Goal: Information Seeking & Learning: Learn about a topic

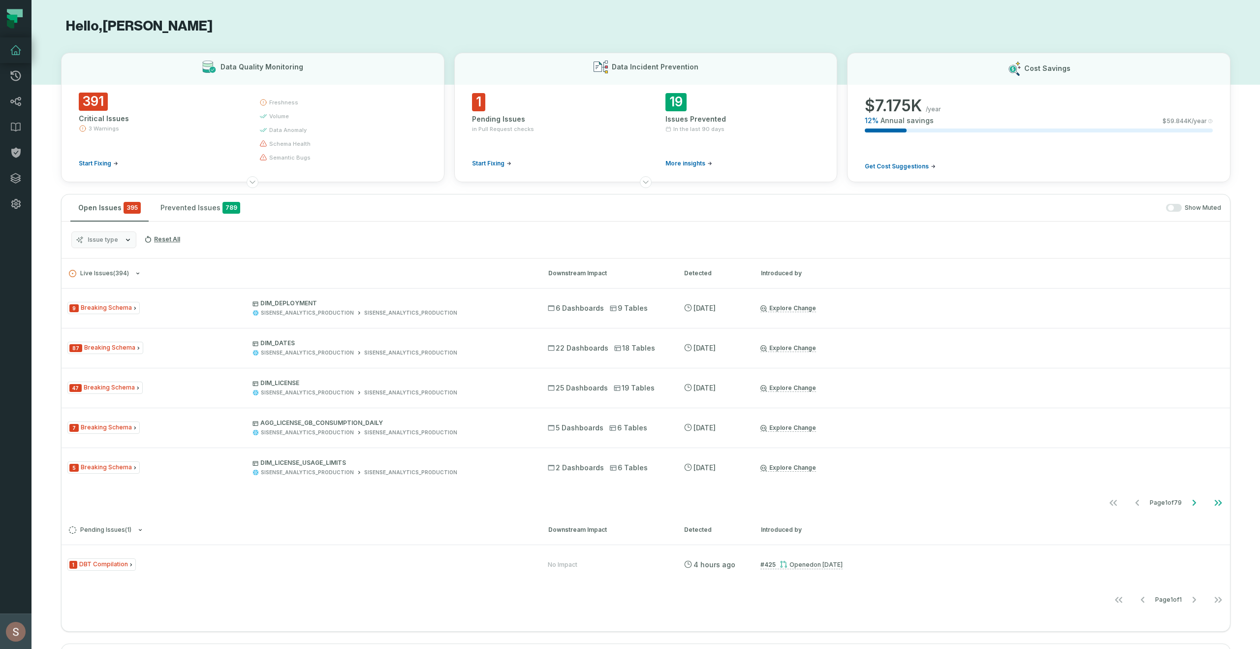
click at [18, 633] on img "button" at bounding box center [16, 632] width 20 height 20
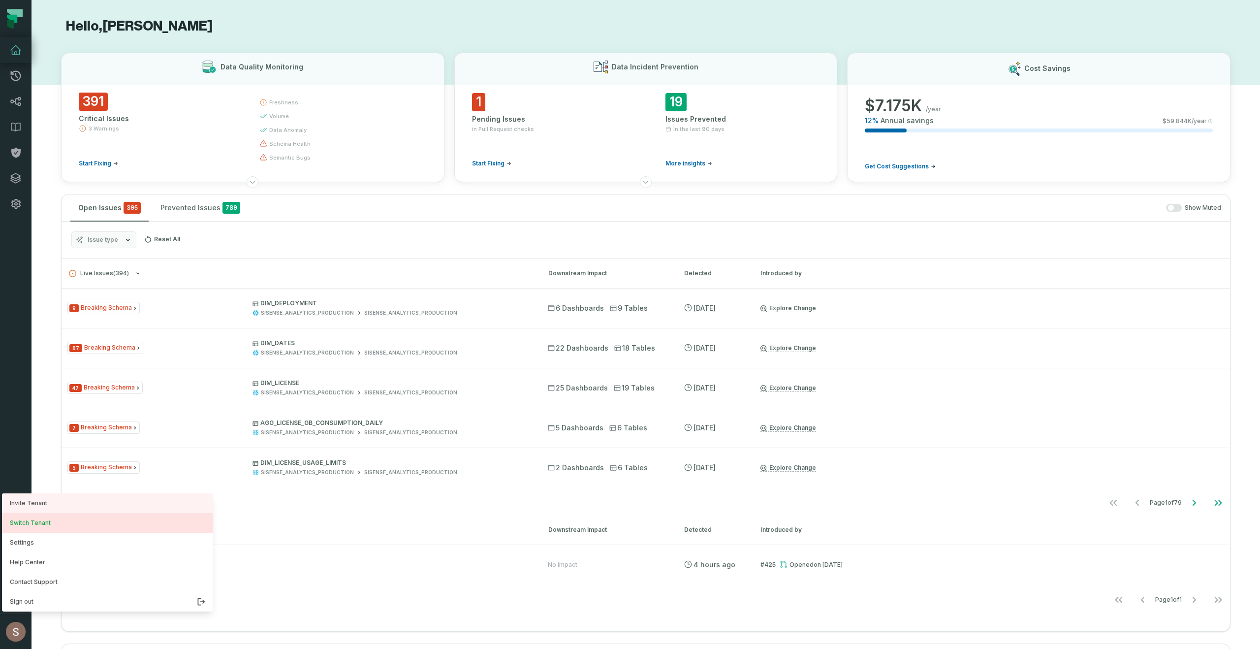
click at [39, 527] on button "Switch Tenant" at bounding box center [107, 523] width 211 height 20
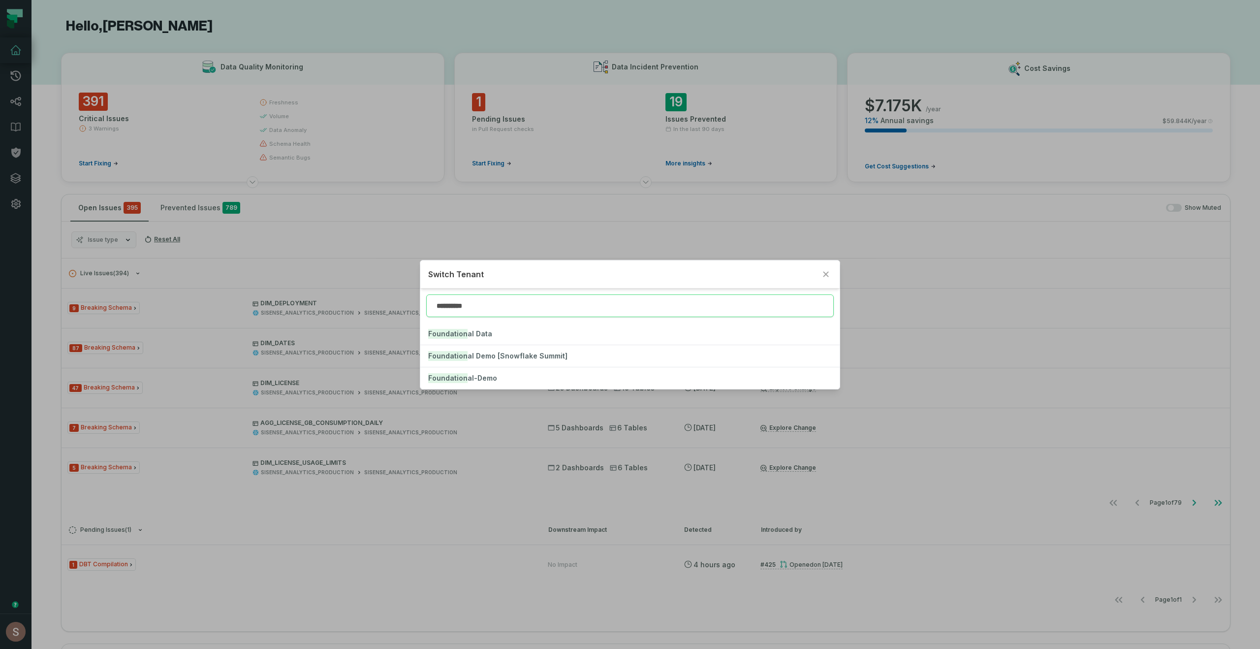
type input "**********"
click button "Foundation al-Demo" at bounding box center [629, 378] width 419 height 22
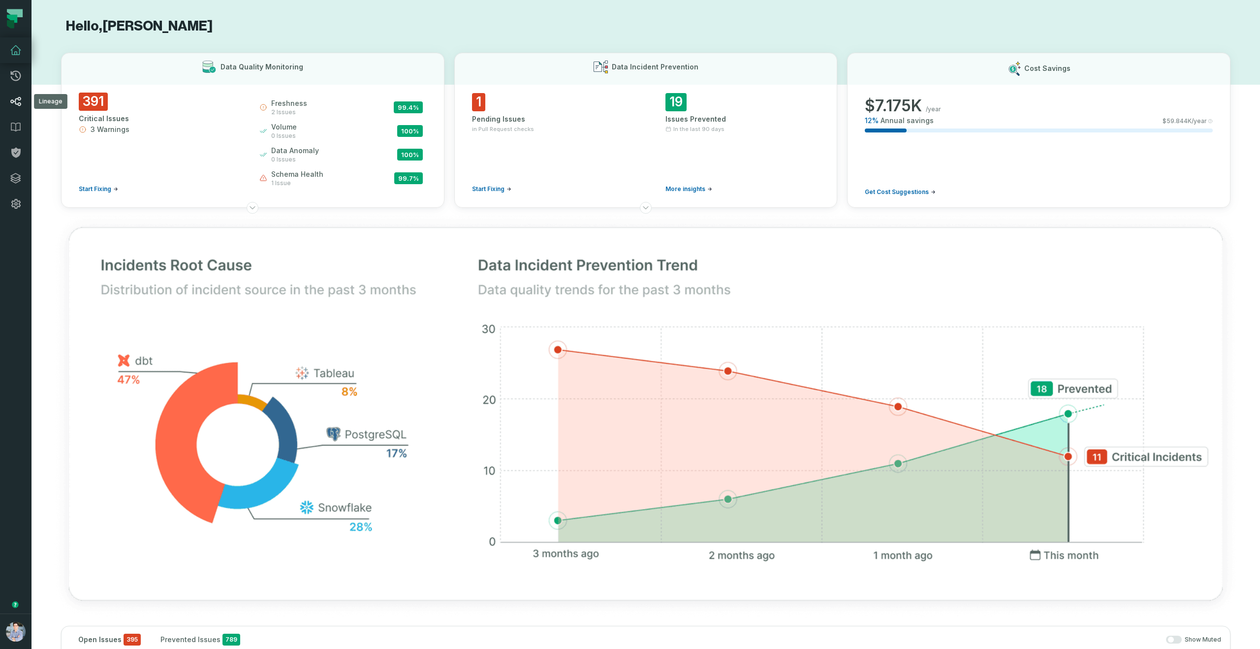
click at [16, 101] on icon at bounding box center [16, 102] width 12 height 12
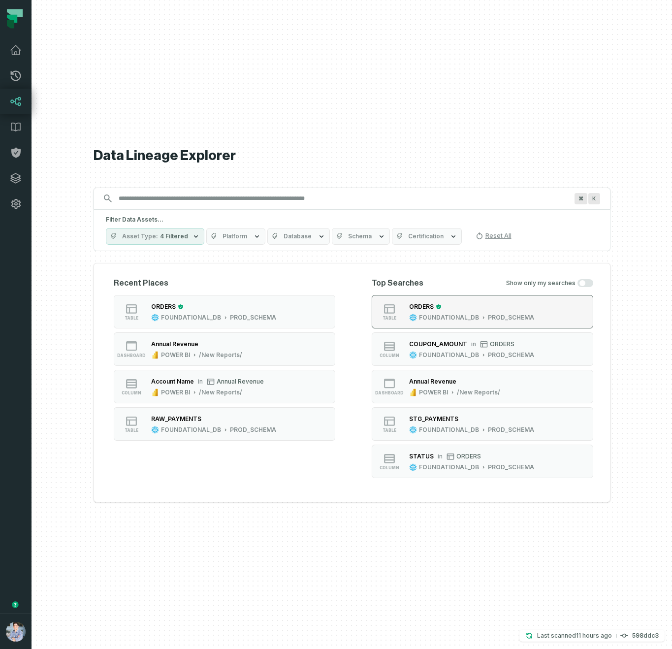
click at [487, 309] on div "ORDERS" at bounding box center [471, 307] width 125 height 10
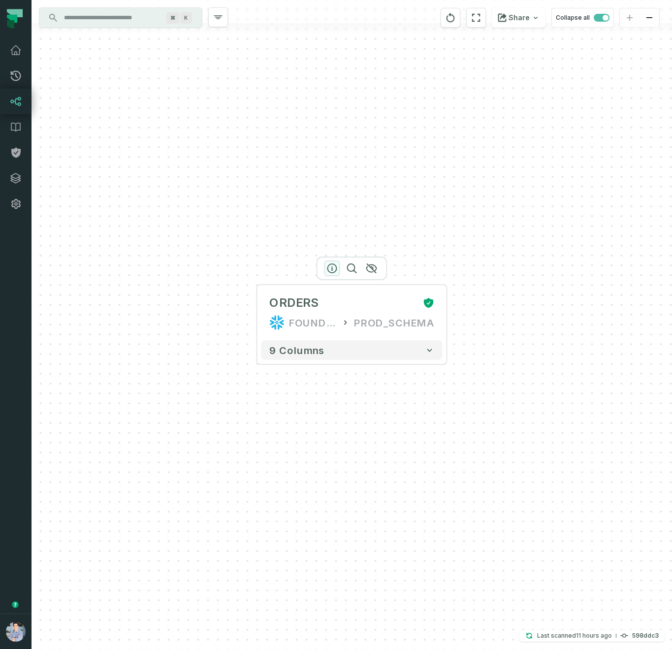
click at [333, 268] on icon "button" at bounding box center [332, 268] width 12 height 12
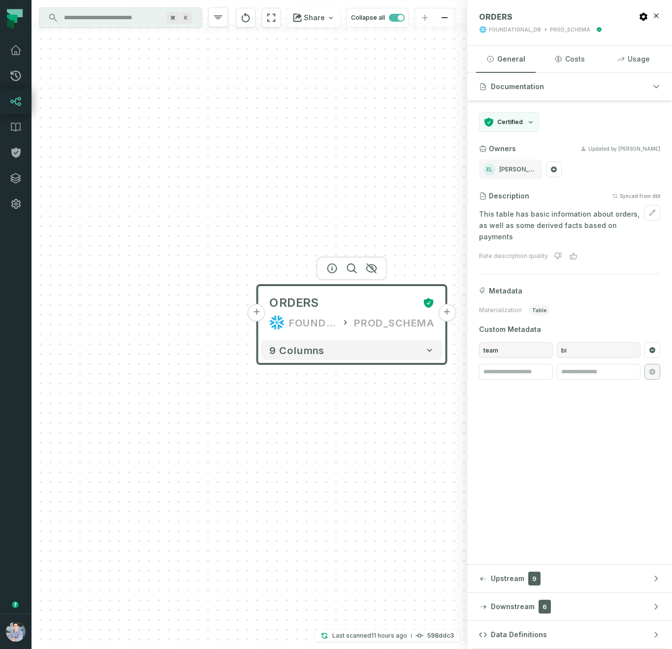
click at [580, 220] on p "This table has basic information about orders, as well as some derived facts ba…" at bounding box center [569, 225] width 181 height 33
click at [617, 226] on p "This table has basic information about orders, as well as some derived facts ba…" at bounding box center [569, 225] width 181 height 33
click at [615, 231] on div "This table has basic information about orders, as well as some derived facts ba…" at bounding box center [569, 225] width 181 height 41
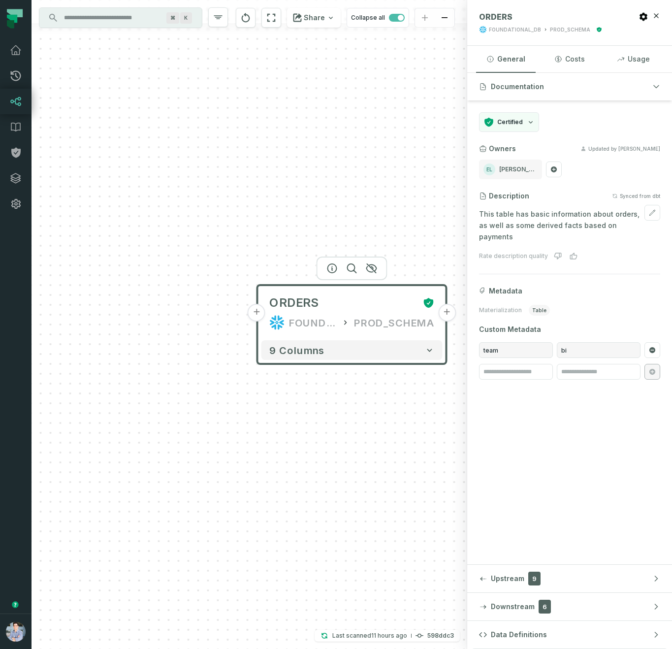
click at [597, 217] on p "This table has basic information about orders, as well as some derived facts ba…" at bounding box center [569, 225] width 181 height 33
click at [653, 211] on icon at bounding box center [652, 212] width 7 height 7
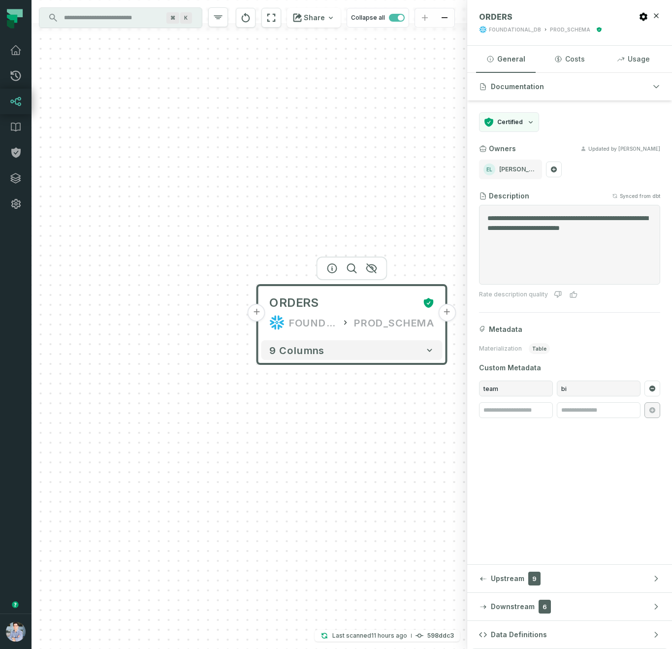
click at [571, 219] on textarea "**********" at bounding box center [569, 244] width 164 height 63
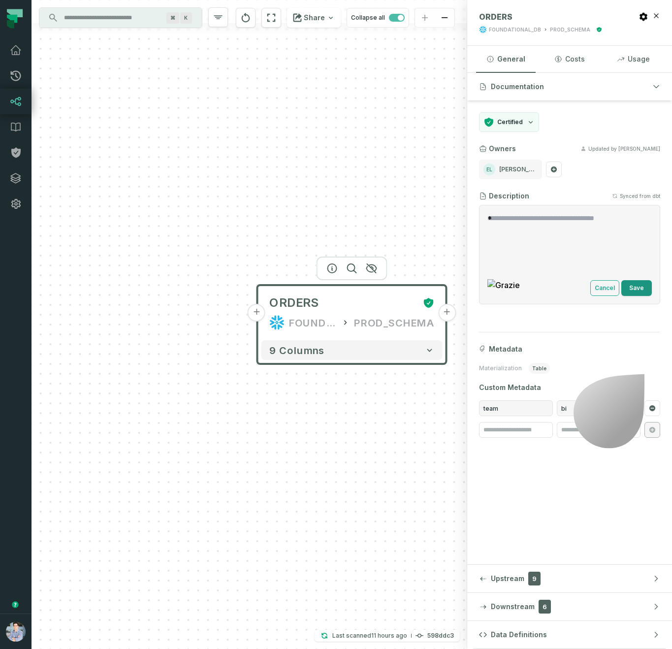
click at [632, 289] on button "Save" at bounding box center [636, 288] width 31 height 16
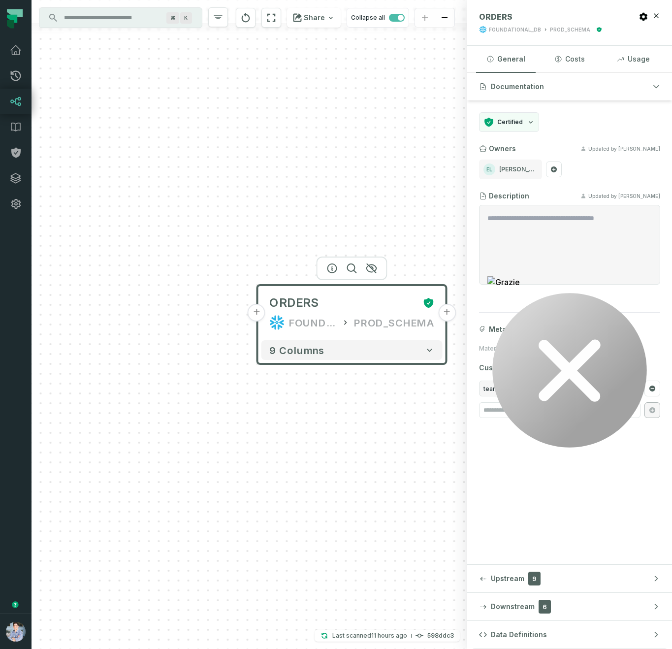
click at [137, 123] on div "+ ORDERS FOUNDATIONAL_DB PROD_SCHEMA + 9 columns" at bounding box center [250, 324] width 436 height 649
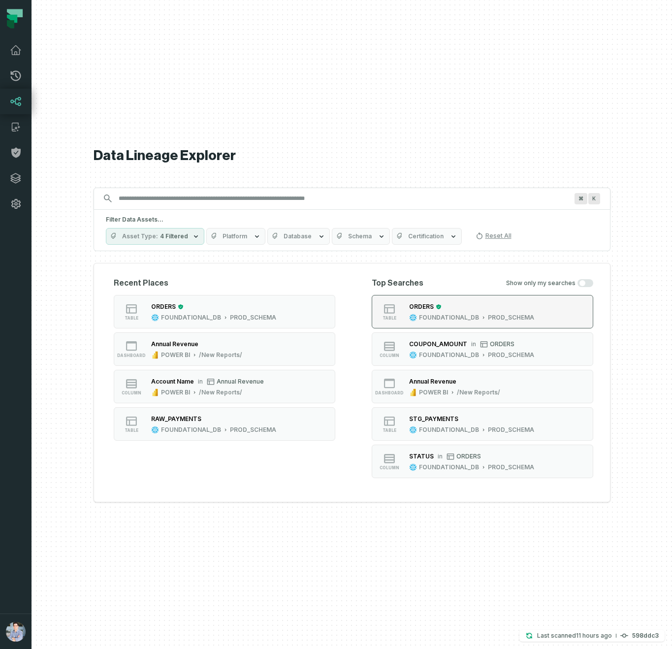
click at [477, 309] on div "ORDERS" at bounding box center [471, 307] width 125 height 10
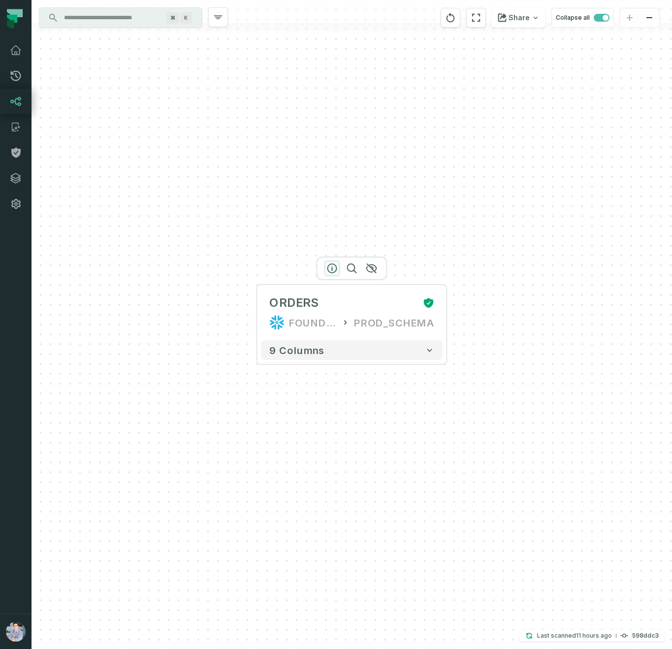
click at [328, 263] on icon "button" at bounding box center [332, 268] width 12 height 12
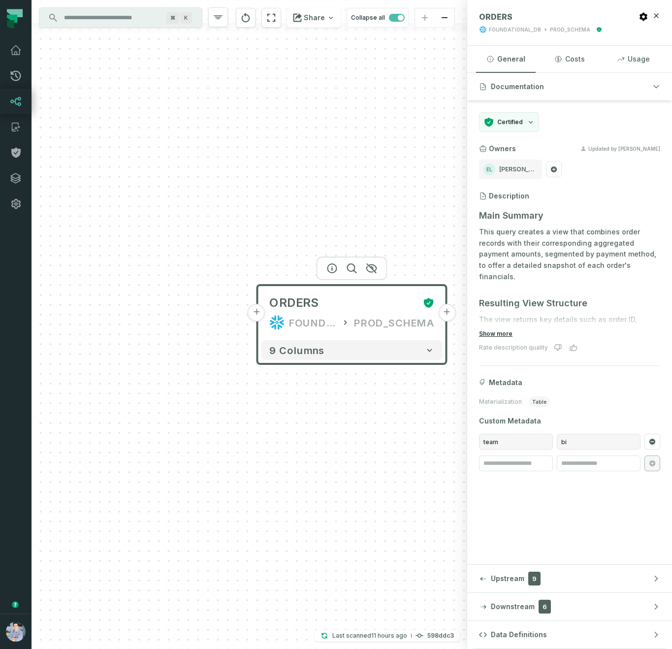
click at [502, 332] on button "Show more" at bounding box center [495, 334] width 33 height 8
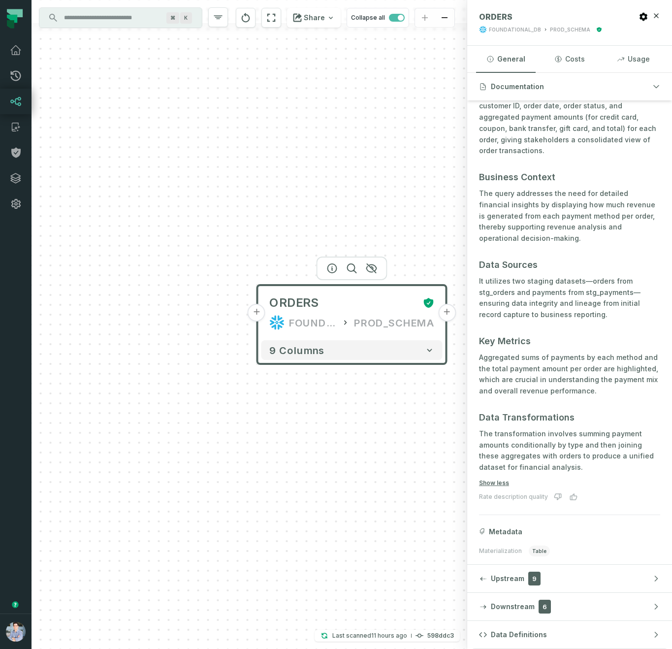
scroll to position [281, 0]
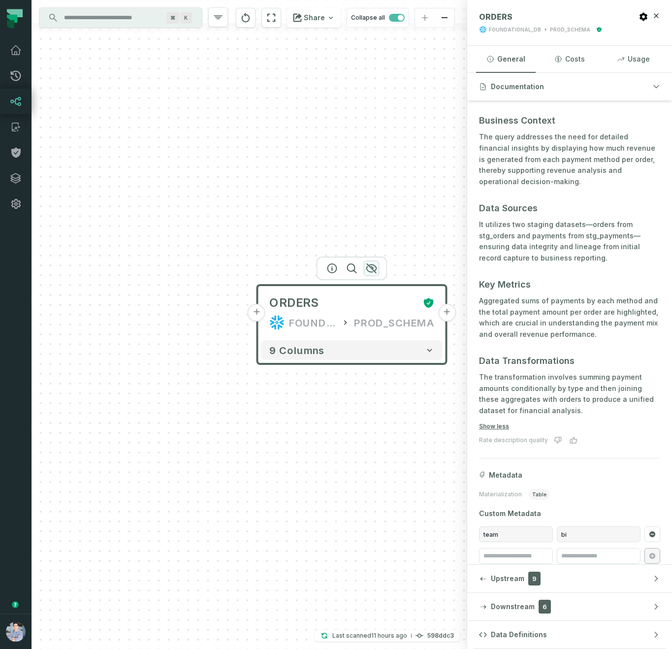
click at [370, 267] on icon "button" at bounding box center [371, 268] width 10 height 9
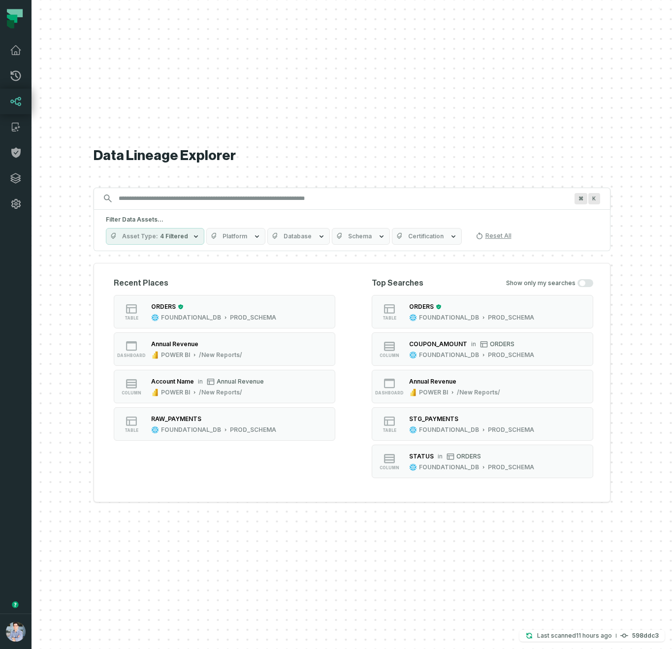
scroll to position [0, 19]
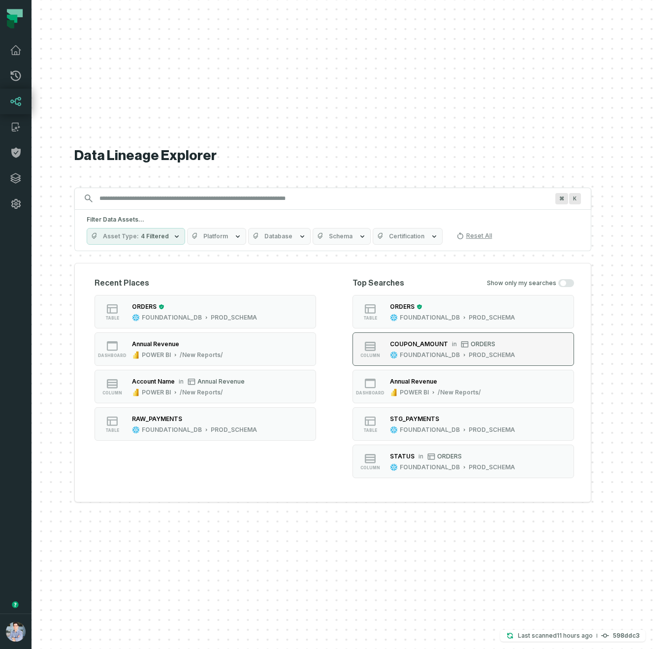
click at [433, 357] on div "FOUNDATIONAL_DB" at bounding box center [430, 355] width 60 height 8
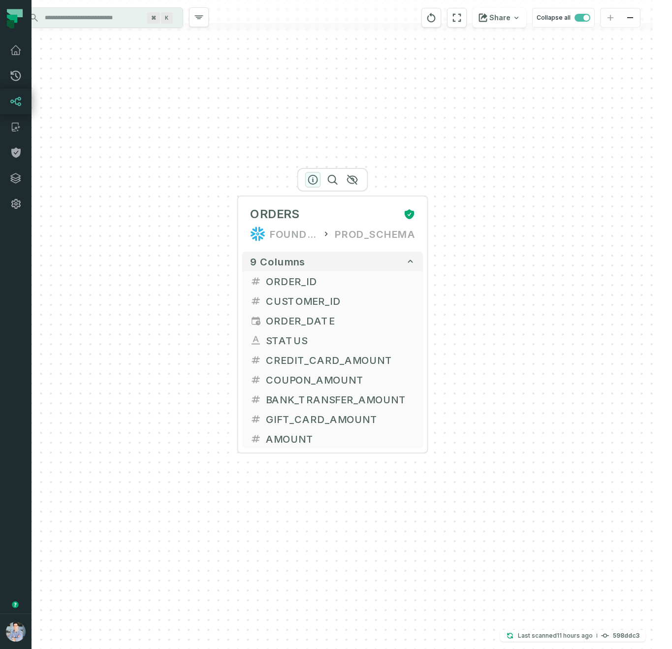
click at [309, 177] on icon "button" at bounding box center [313, 179] width 9 height 9
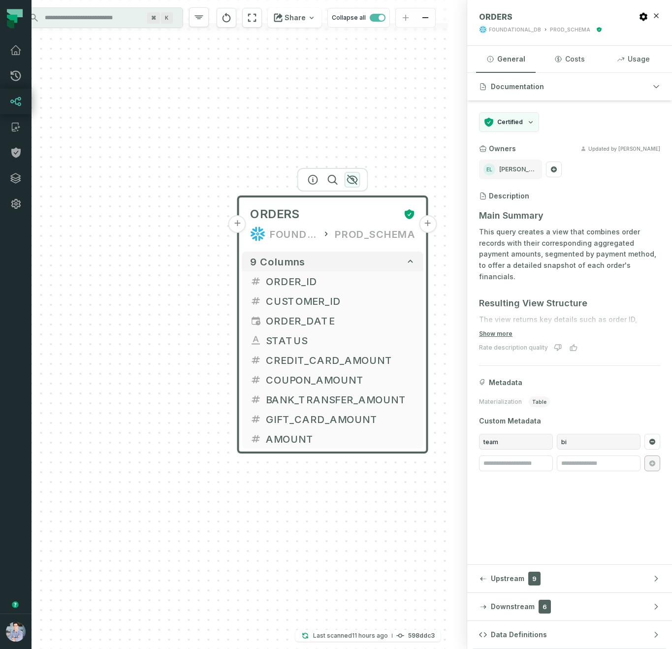
click at [353, 173] on button "button" at bounding box center [353, 180] width 16 height 16
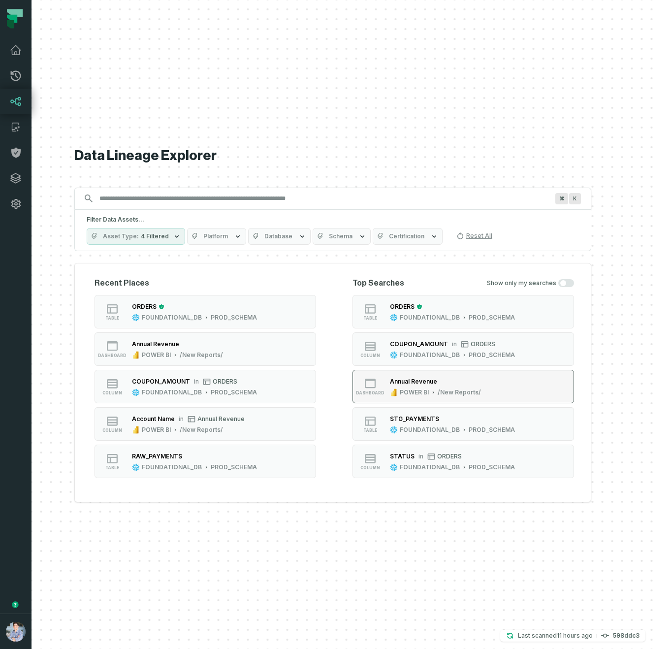
click at [411, 393] on div "POWER BI" at bounding box center [414, 392] width 29 height 8
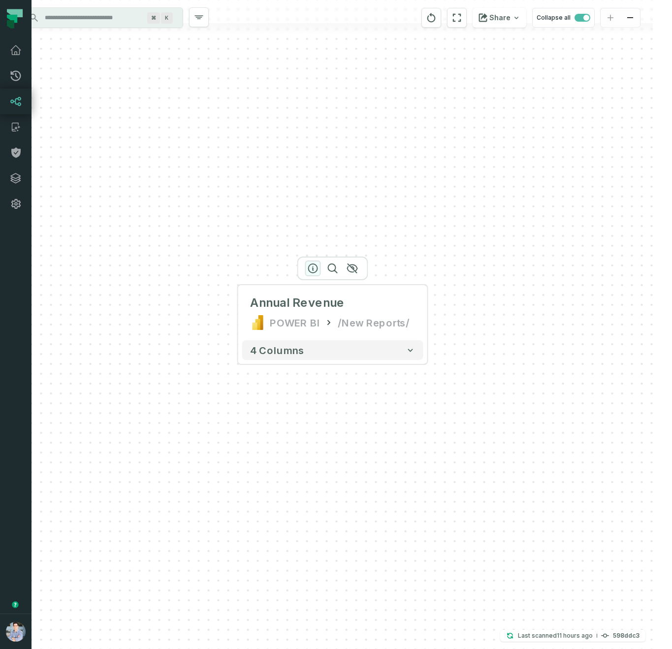
click at [316, 272] on icon "button" at bounding box center [313, 268] width 9 height 9
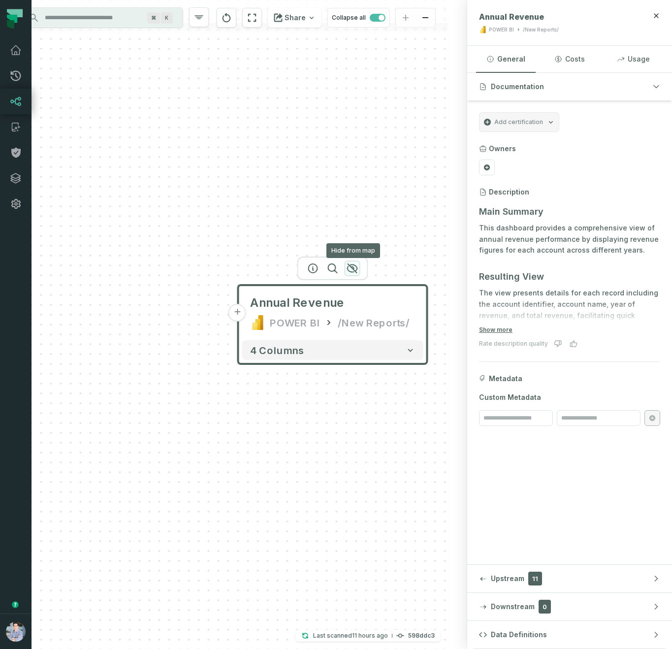
click at [348, 270] on icon "button" at bounding box center [352, 268] width 10 height 9
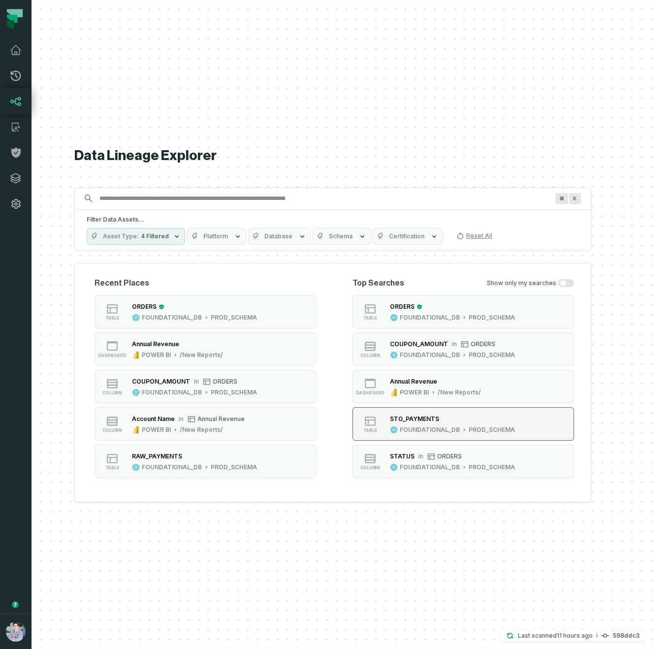
click at [487, 430] on div "PROD_SCHEMA" at bounding box center [492, 430] width 46 height 8
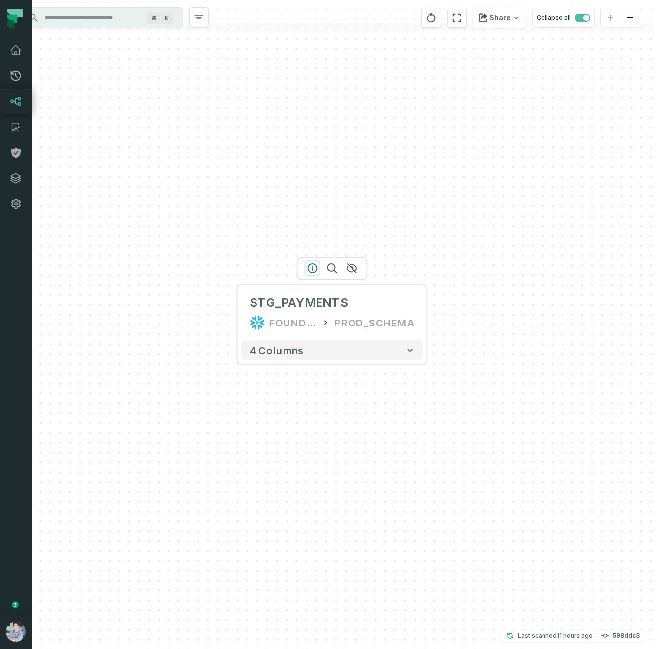
click at [313, 265] on icon "button" at bounding box center [313, 268] width 12 height 12
click at [310, 266] on icon "button" at bounding box center [313, 268] width 12 height 12
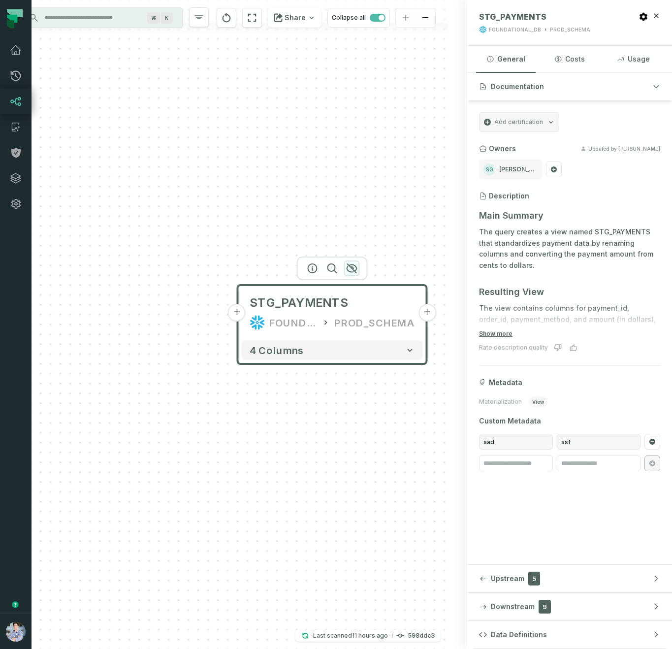
click at [351, 265] on icon "button" at bounding box center [352, 268] width 12 height 12
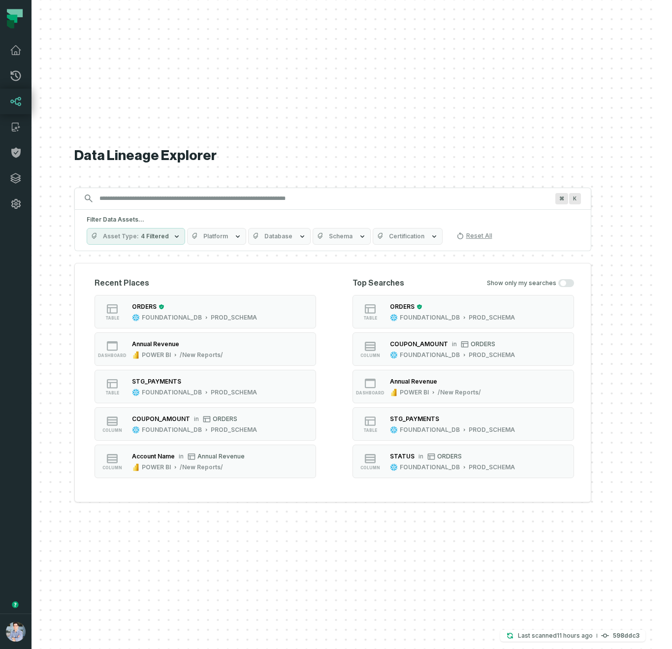
click at [307, 188] on div "⌘ K" at bounding box center [332, 199] width 517 height 22
click at [292, 194] on input "Discovery Provider cmdk menu" at bounding box center [324, 199] width 461 height 16
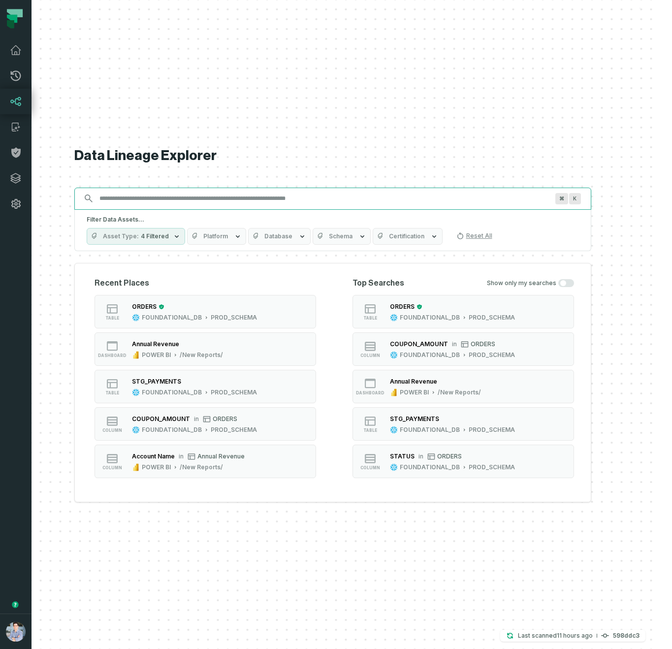
click at [292, 194] on input "Discovery Provider cmdk menu" at bounding box center [324, 199] width 461 height 16
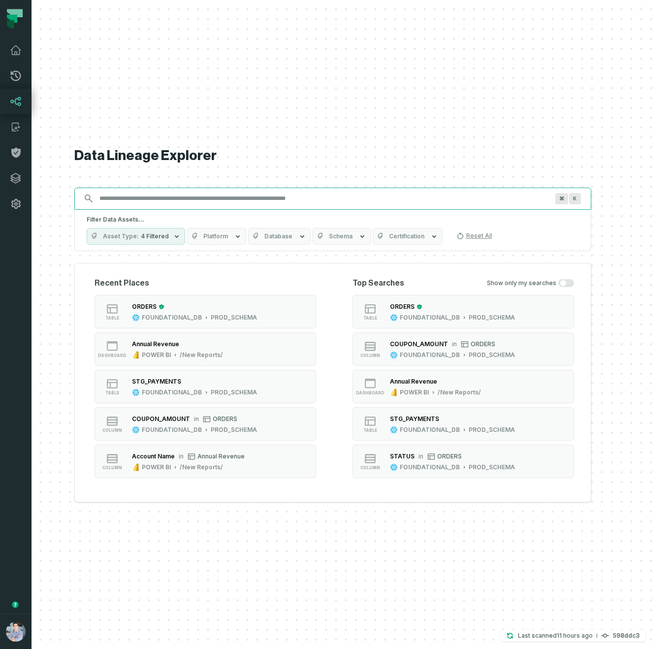
click at [288, 195] on input "Discovery Provider cmdk menu" at bounding box center [324, 199] width 461 height 16
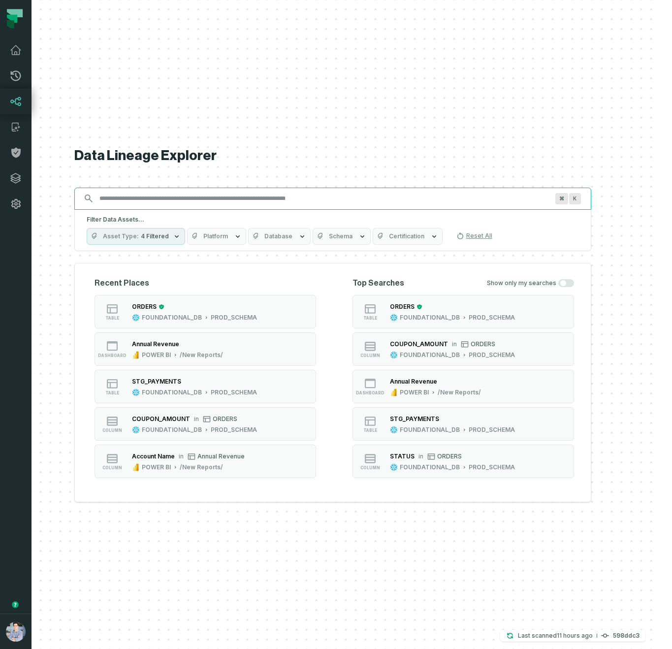
click at [288, 195] on input "Discovery Provider cmdk menu" at bounding box center [324, 199] width 461 height 16
click at [564, 286] on span "button" at bounding box center [563, 283] width 6 height 6
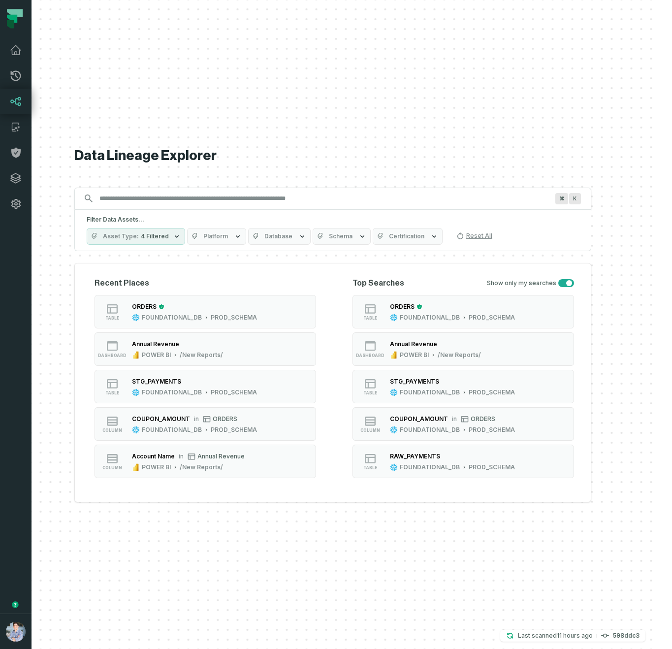
click at [563, 281] on button "button" at bounding box center [566, 283] width 16 height 8
click at [193, 236] on icon "button" at bounding box center [195, 236] width 8 height 8
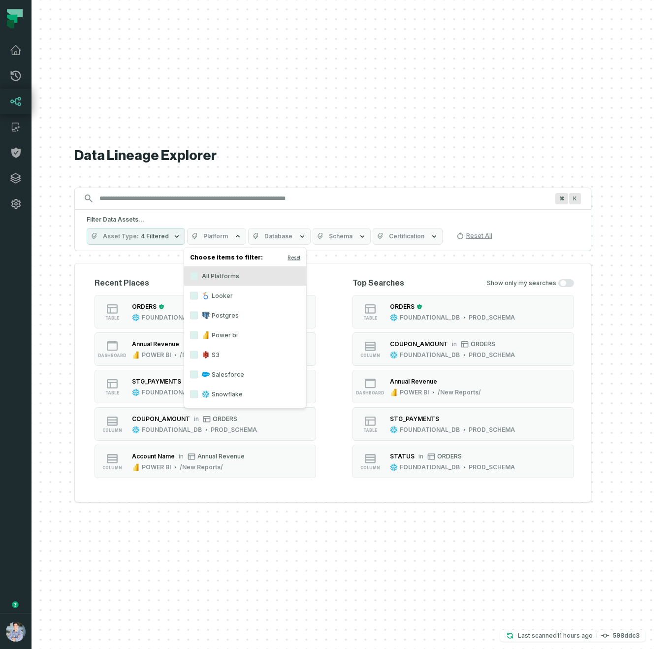
click at [225, 303] on label "Looker" at bounding box center [245, 296] width 122 height 20
click at [198, 300] on button "Looker" at bounding box center [194, 296] width 8 height 8
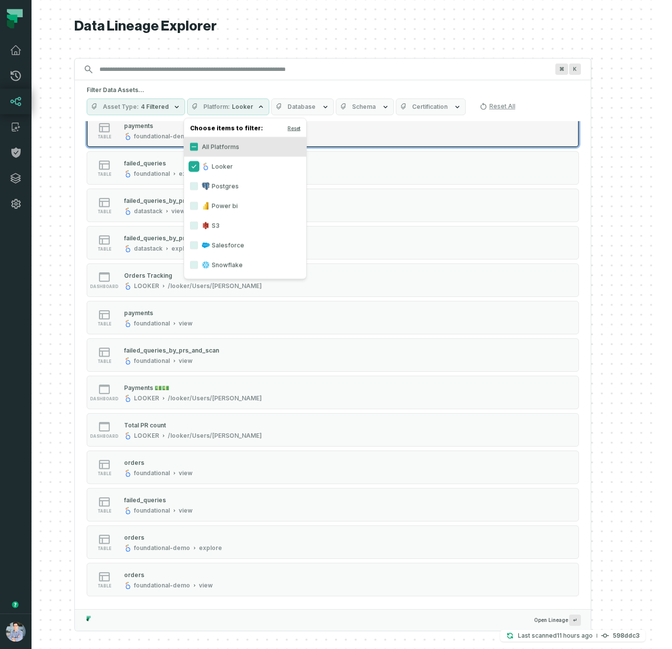
scroll to position [0, 0]
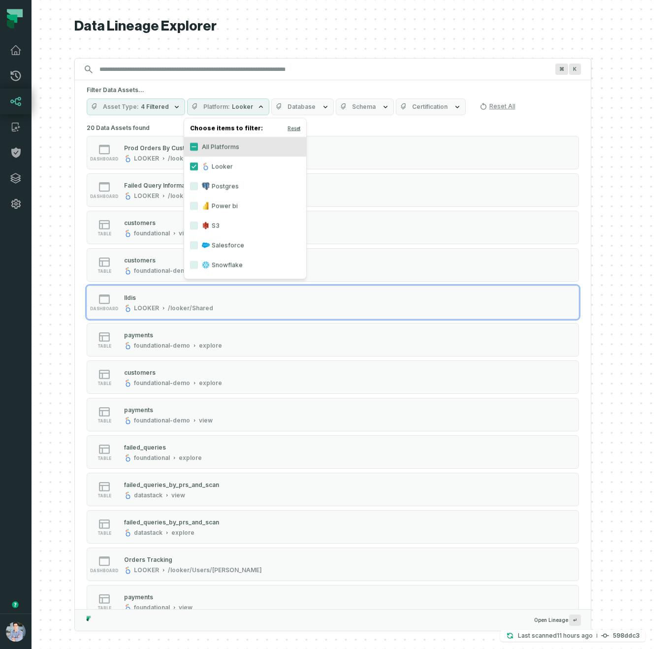
click at [210, 164] on label "Looker" at bounding box center [245, 167] width 122 height 20
click at [198, 164] on button "Looker" at bounding box center [194, 166] width 8 height 8
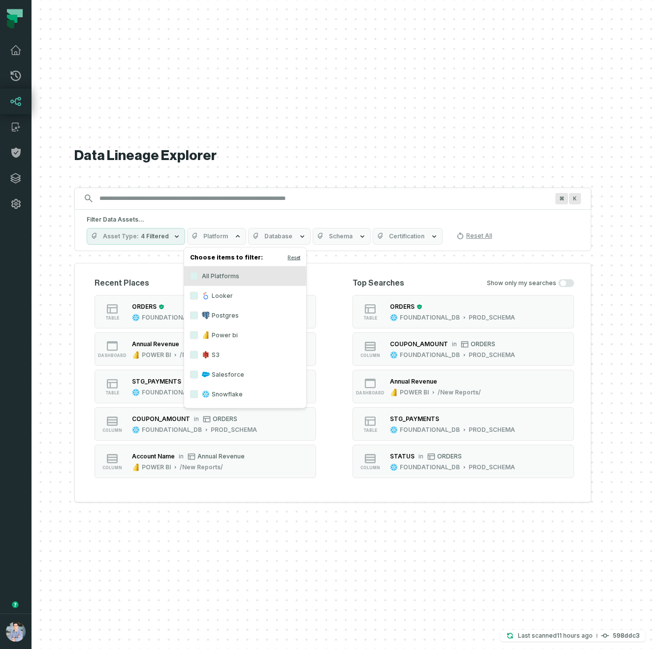
click at [237, 318] on label "Postgres" at bounding box center [245, 316] width 122 height 20
click at [198, 318] on button "Postgres" at bounding box center [194, 316] width 8 height 8
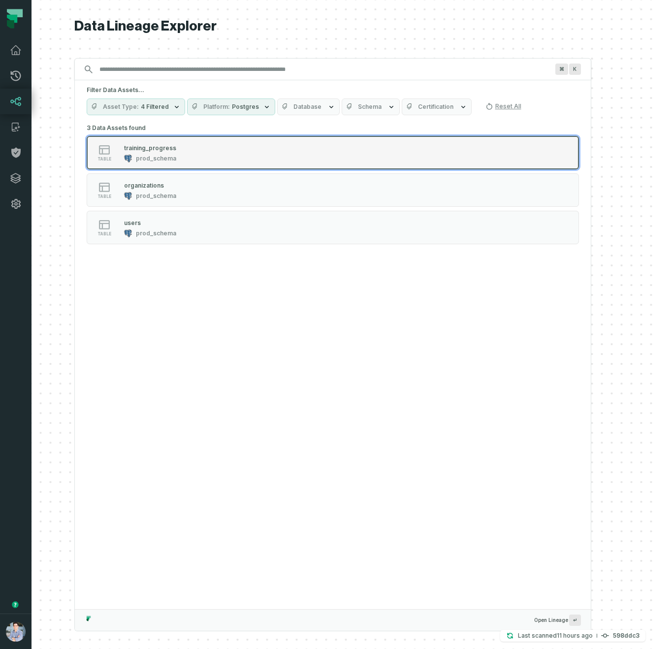
click at [153, 146] on div "training_progress" at bounding box center [150, 147] width 52 height 7
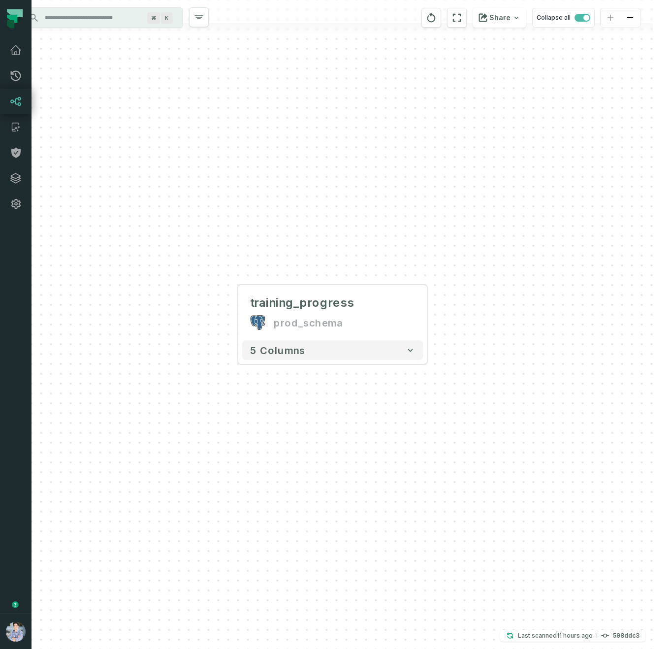
click at [108, 11] on input "Discovery Provider cmdk menu" at bounding box center [92, 18] width 107 height 16
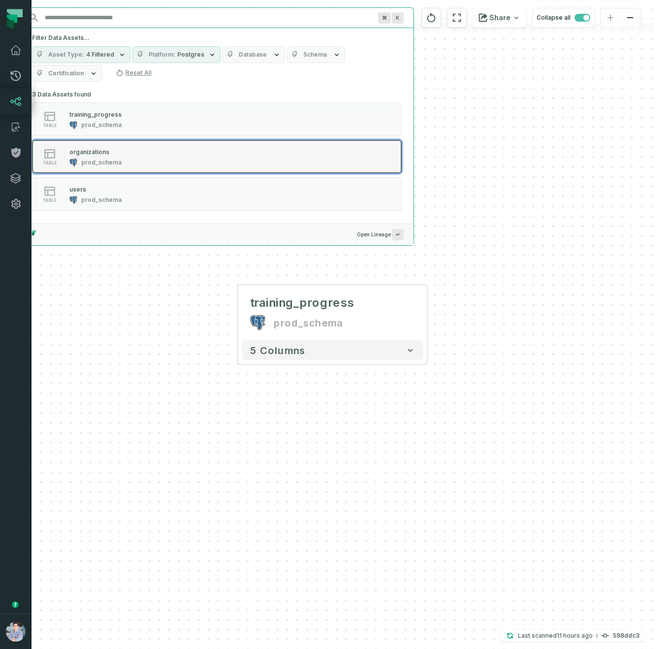
click at [149, 171] on button "table organizations prod_schema" at bounding box center [217, 156] width 370 height 33
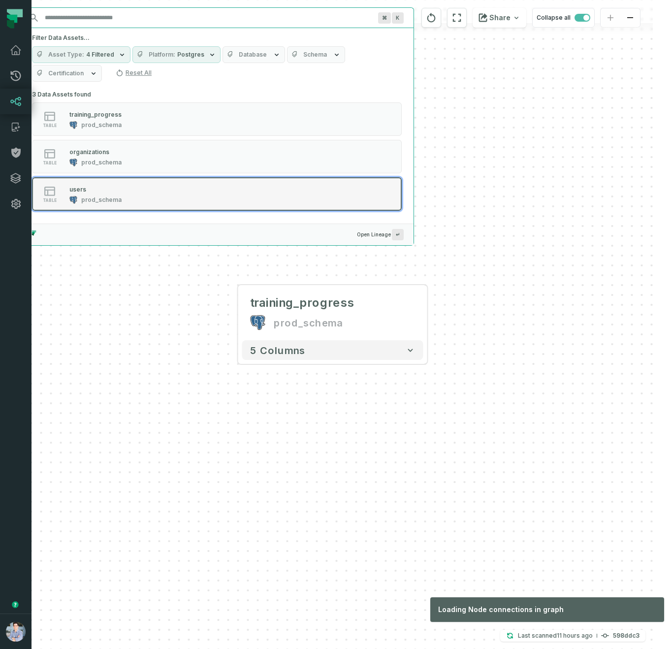
click at [114, 200] on div "prod_schema" at bounding box center [101, 200] width 40 height 8
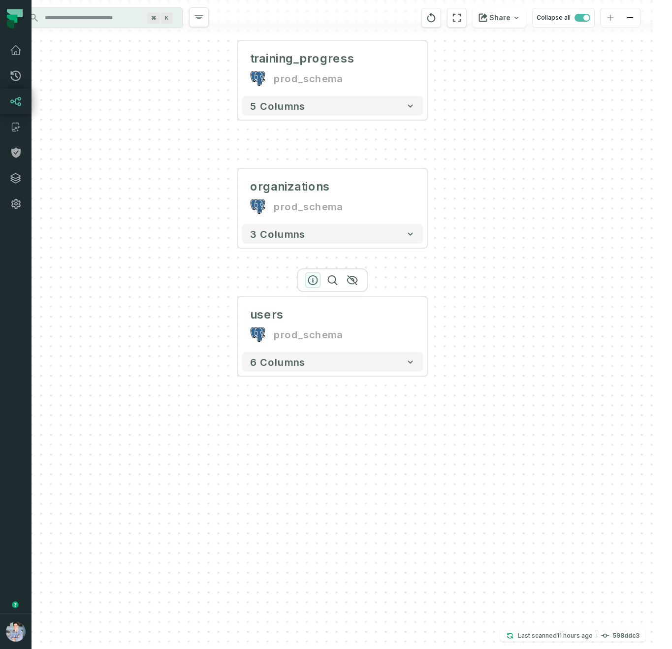
click at [317, 280] on icon "button" at bounding box center [313, 280] width 9 height 9
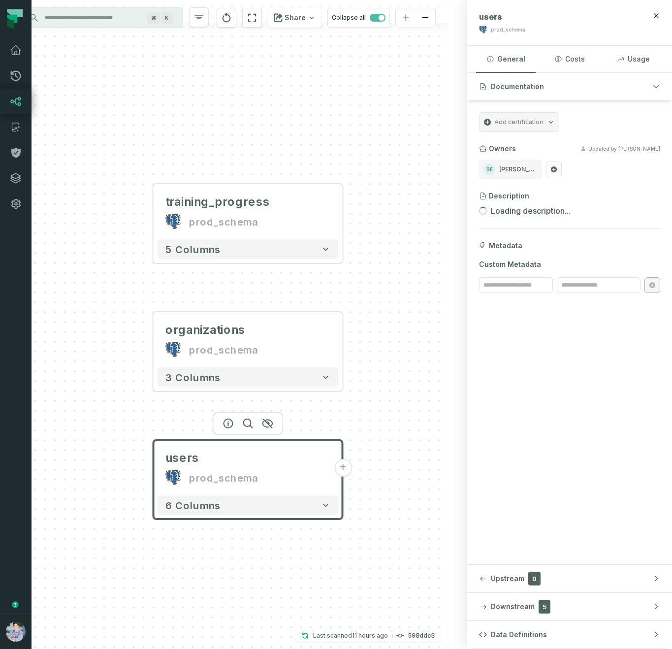
drag, startPoint x: 181, startPoint y: 223, endPoint x: 144, endPoint y: 349, distance: 131.3
click at [144, 349] on div "training_progress prod_schema + 5 columns organizations prod_schema + 3 columns…" at bounding box center [230, 324] width 436 height 649
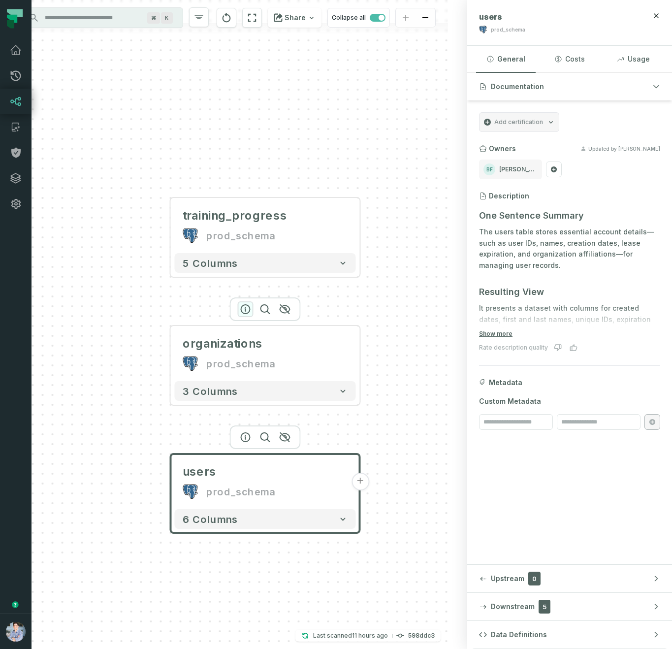
click at [244, 304] on icon "button" at bounding box center [246, 309] width 12 height 12
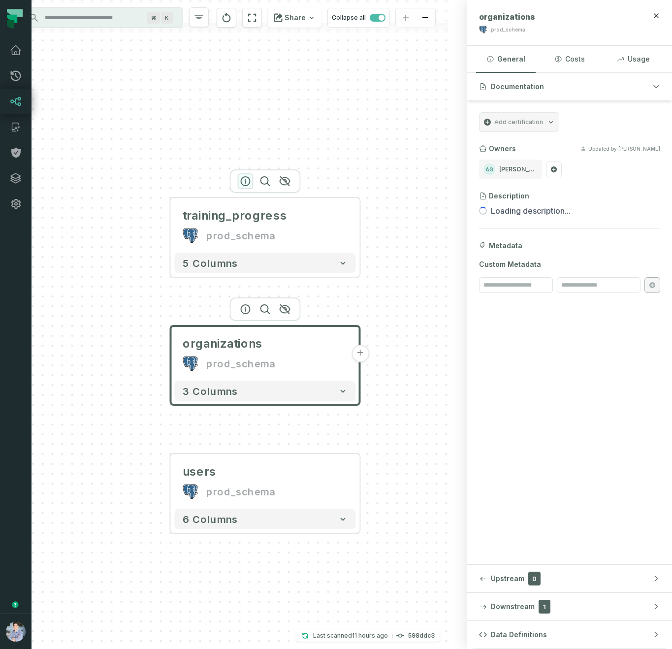
click at [238, 181] on button "button" at bounding box center [246, 181] width 16 height 16
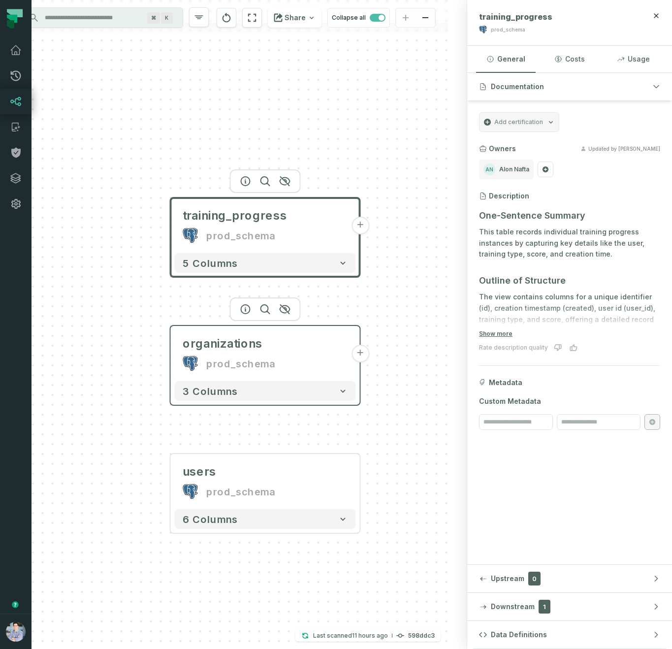
click at [253, 356] on div "prod_schema" at bounding box center [240, 363] width 69 height 16
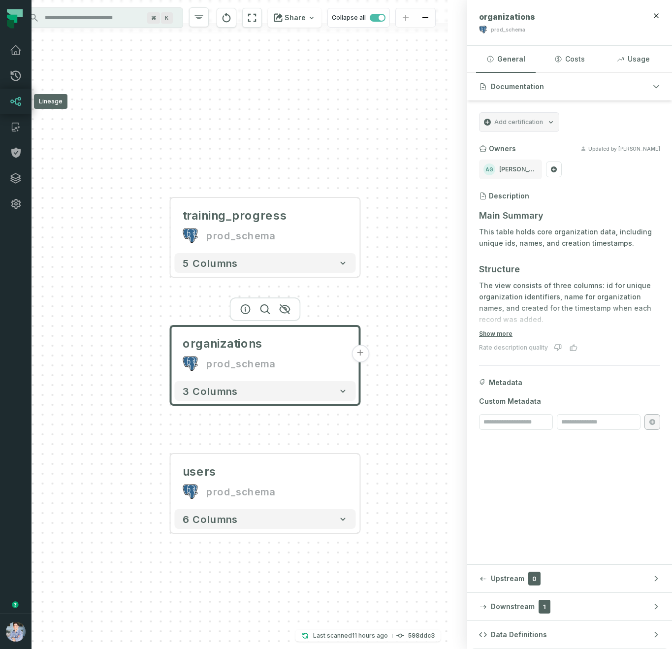
click at [16, 100] on icon at bounding box center [16, 102] width 12 height 12
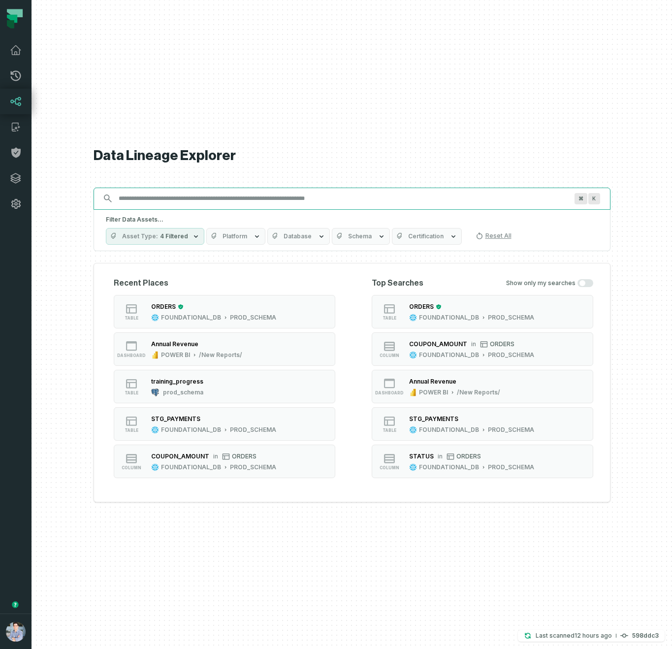
click at [232, 197] on input "Discovery Provider cmdk menu" at bounding box center [343, 199] width 461 height 16
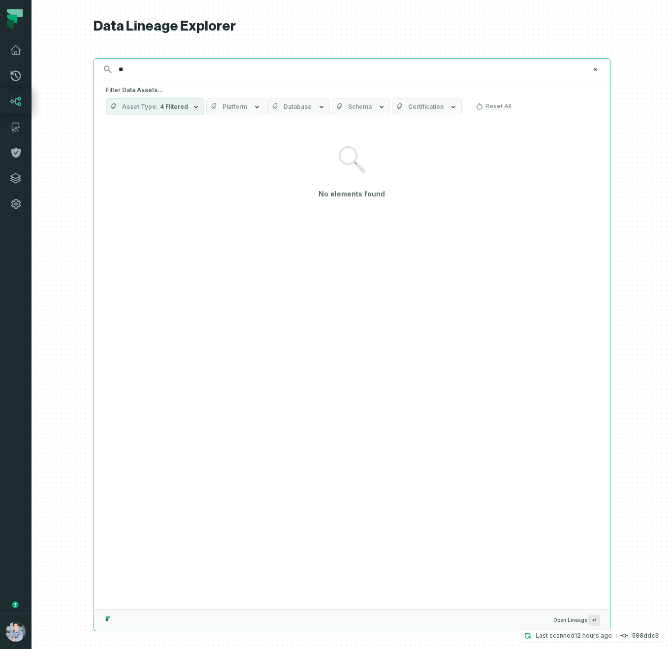
type input "*"
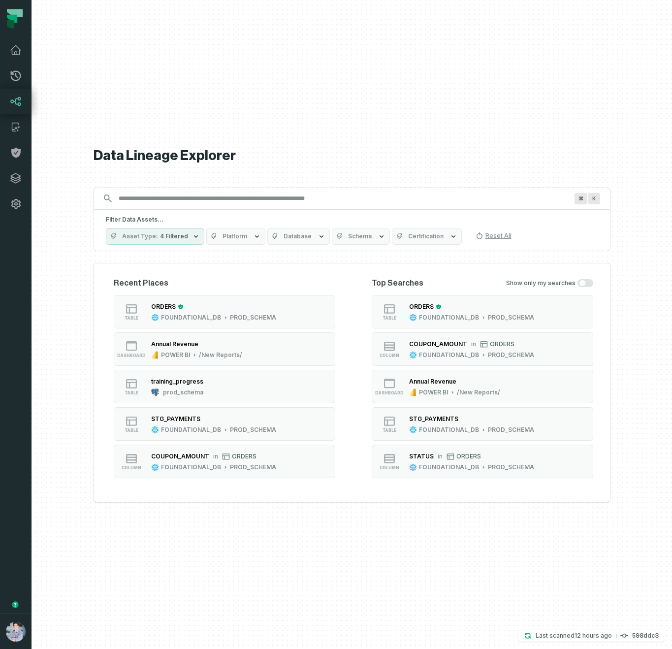
click at [236, 241] on button "Platform" at bounding box center [235, 236] width 59 height 17
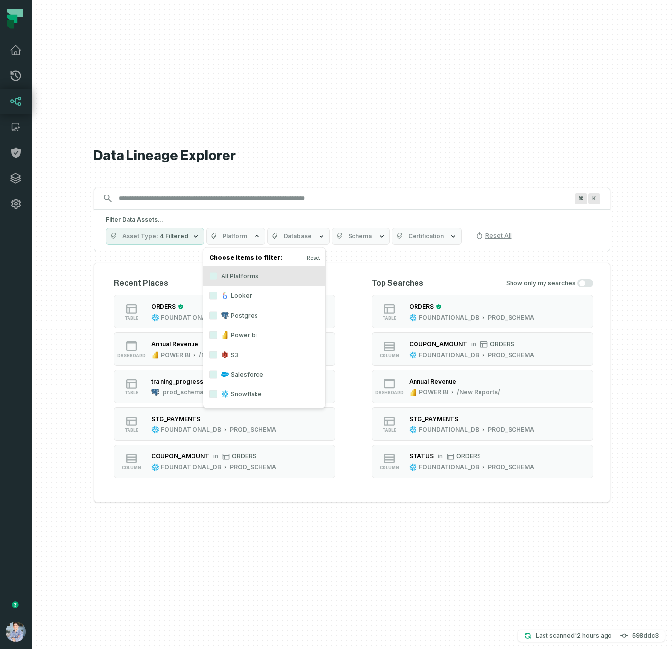
click at [244, 293] on label "Looker" at bounding box center [264, 296] width 122 height 20
click at [217, 293] on button "Looker" at bounding box center [213, 296] width 8 height 8
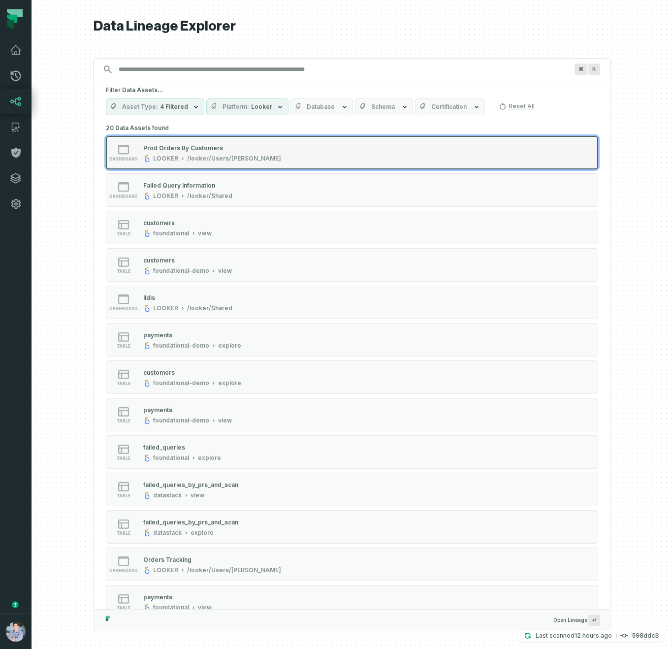
click at [350, 138] on button "dashboard Prod Orders By Customers LOOKER /looker/Users/Elisheva Lapid" at bounding box center [352, 152] width 492 height 33
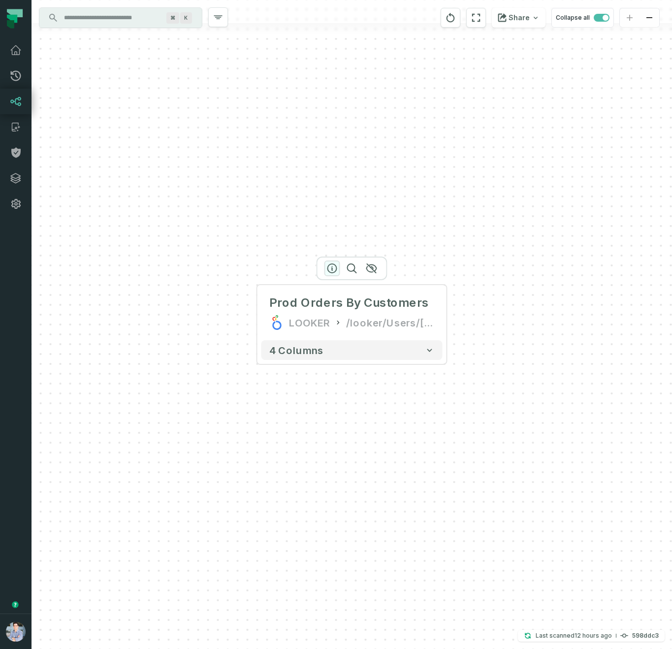
click at [334, 272] on icon "button" at bounding box center [332, 268] width 9 height 9
